Goal: Task Accomplishment & Management: Manage account settings

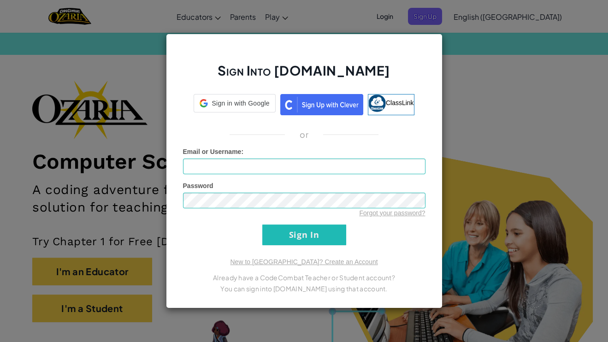
click at [446, 17] on div "Sign Into [DOMAIN_NAME] Sign in with Google Sign in with Google. Opens in new t…" at bounding box center [304, 171] width 608 height 342
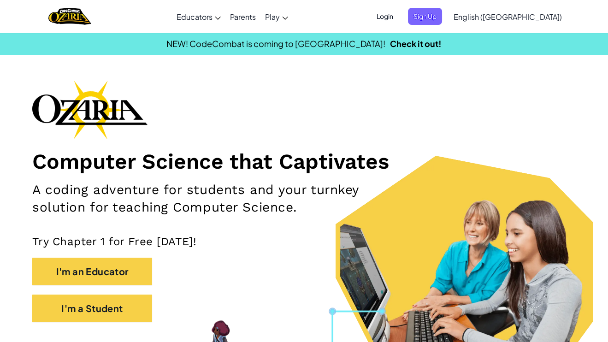
click at [398, 16] on span "Login" at bounding box center [385, 16] width 28 height 17
